Goal: Information Seeking & Learning: Learn about a topic

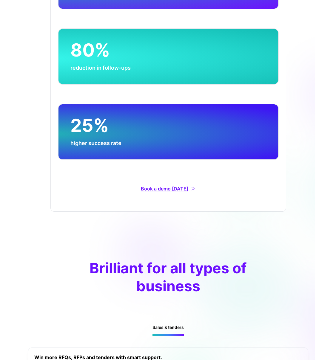
scroll to position [1462, 0]
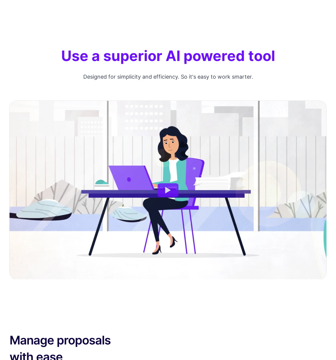
scroll to position [368, 0]
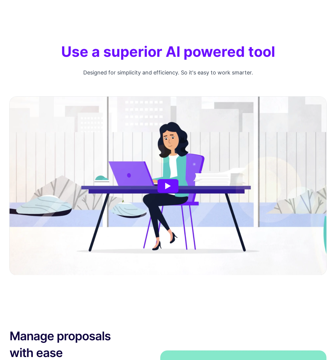
click at [171, 183] on button "Watch Ai powered tool" at bounding box center [168, 186] width 21 height 14
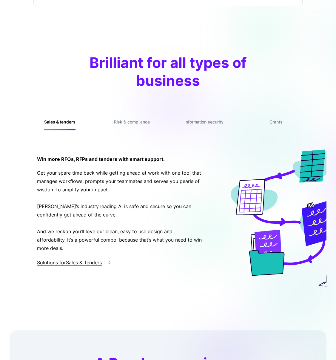
scroll to position [1579, 0]
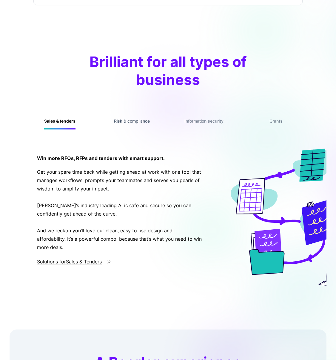
click at [132, 113] on h3 "Risk & compliance" at bounding box center [132, 121] width 36 height 17
click at [131, 117] on button "Risk & compliance" at bounding box center [132, 120] width 36 height 7
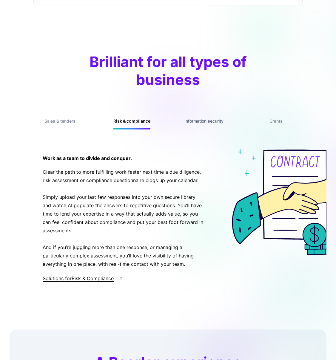
click at [206, 117] on button "Information security" at bounding box center [204, 120] width 39 height 7
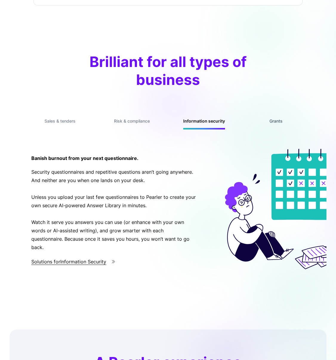
click at [278, 117] on button "Grants" at bounding box center [276, 120] width 13 height 7
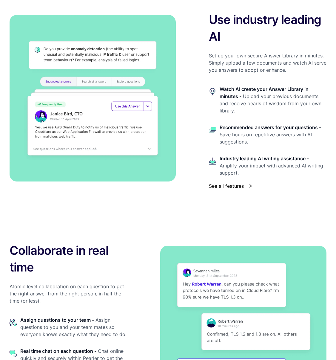
scroll to position [0, 0]
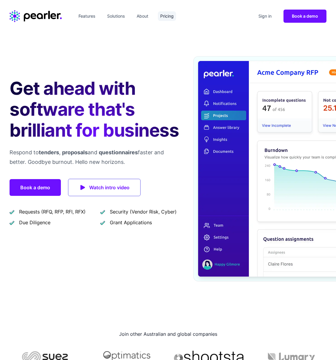
click at [161, 16] on link "Pricing" at bounding box center [167, 16] width 18 height 10
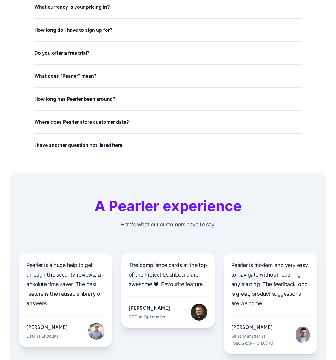
scroll to position [1162, 0]
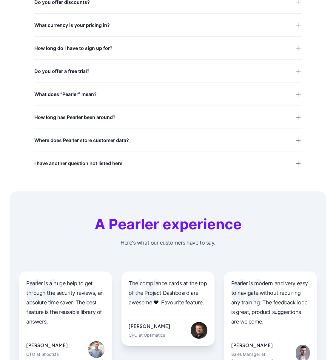
click at [71, 70] on span "Do you offer a free trial?" at bounding box center [61, 71] width 55 height 8
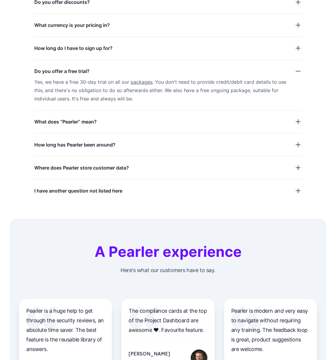
click at [71, 71] on span "Do you offer a free trial?" at bounding box center [61, 71] width 55 height 8
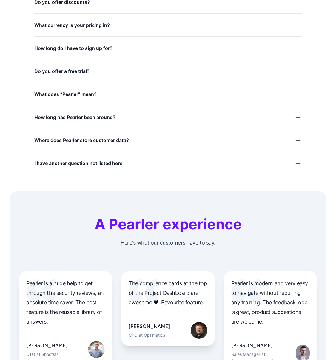
click at [69, 101] on dl "How does your billing work? Do you offer discounts? What currency is your prici…" at bounding box center [168, 67] width 268 height 200
click at [70, 98] on dl "How does your billing work? Do you offer discounts? What currency is your prici…" at bounding box center [168, 67] width 268 height 200
click at [70, 97] on span "What does “Pearler” mean?" at bounding box center [65, 94] width 62 height 8
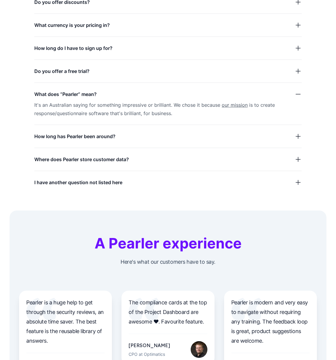
click at [70, 92] on span "What does “Pearler” mean?" at bounding box center [65, 94] width 62 height 8
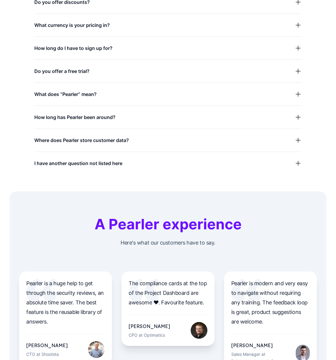
click at [59, 140] on span "Where does Pearler store customer data?" at bounding box center [81, 140] width 95 height 8
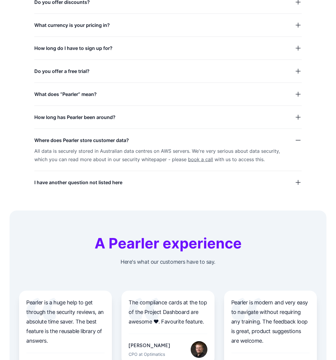
click at [84, 141] on span "Where does Pearler store customer data?" at bounding box center [81, 140] width 95 height 8
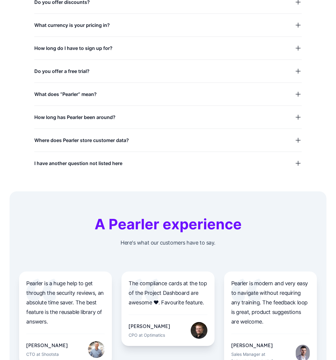
click at [77, 163] on span "I have another question not listed here" at bounding box center [78, 163] width 88 height 8
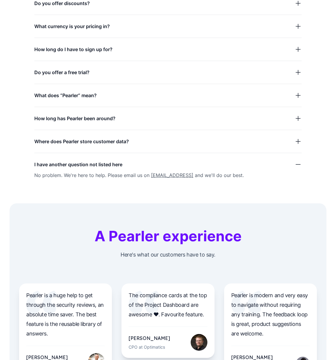
click at [68, 162] on span "I have another question not listed here" at bounding box center [78, 164] width 88 height 8
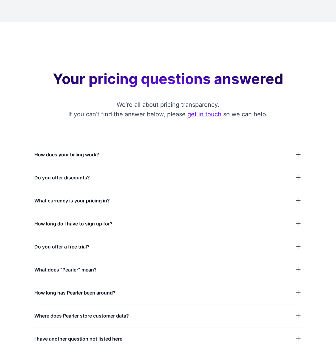
scroll to position [986, 0]
click at [47, 180] on span "Do you offer discounts?" at bounding box center [62, 178] width 56 height 8
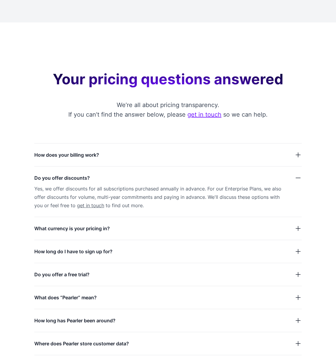
click at [47, 177] on span "Do you offer discounts?" at bounding box center [62, 178] width 56 height 8
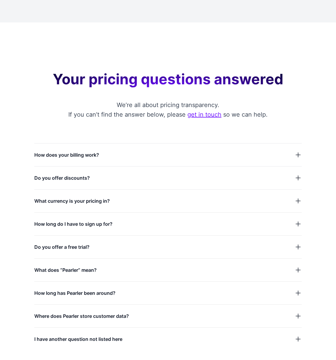
click at [53, 153] on span "How does your billing work?" at bounding box center [66, 155] width 65 height 8
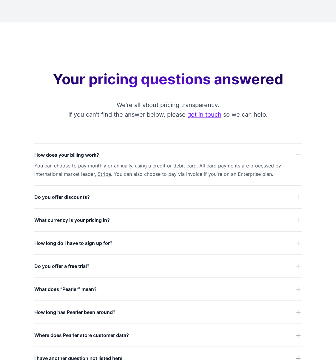
click at [53, 153] on span "How does your billing work?" at bounding box center [66, 155] width 65 height 8
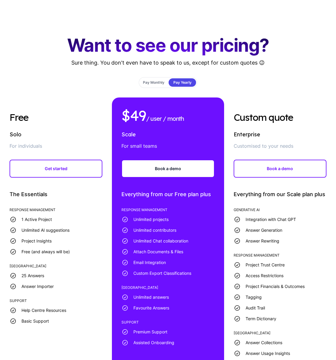
scroll to position [0, 0]
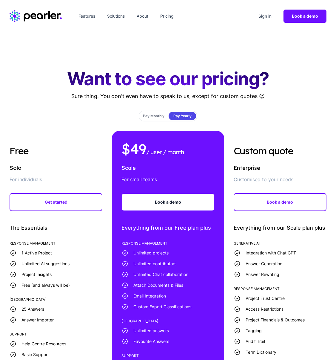
click at [37, 13] on icon "Home" at bounding box center [36, 16] width 52 height 12
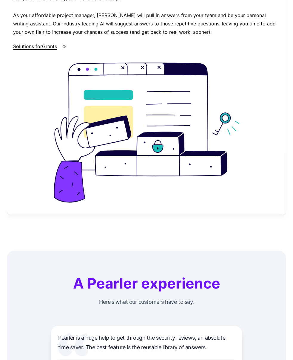
scroll to position [2942, 0]
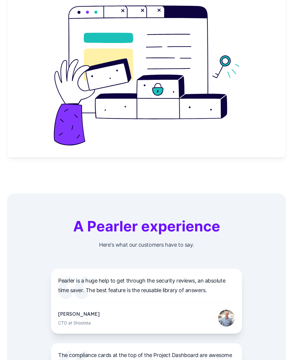
click at [15, 205] on section "A Pearler experience Here's what our customers have to say. Pearler is a huge h…" at bounding box center [146, 349] width 279 height 313
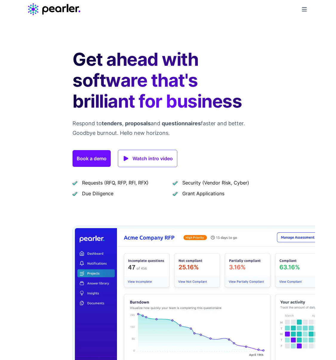
scroll to position [7, 0]
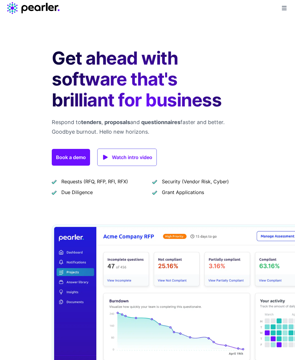
click at [16, 230] on div "Get ahead with software that's brilliant for business Respond to tenders , prop…" at bounding box center [147, 216] width 295 height 384
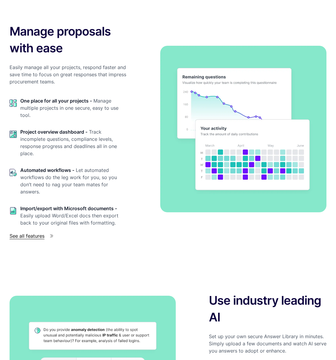
scroll to position [656, 0]
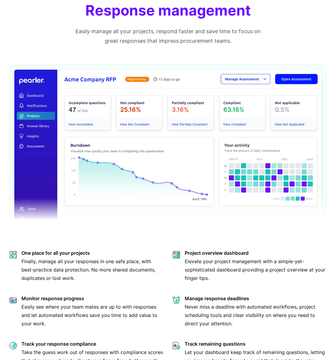
scroll to position [168, 0]
